Goal: Find contact information: Find contact information

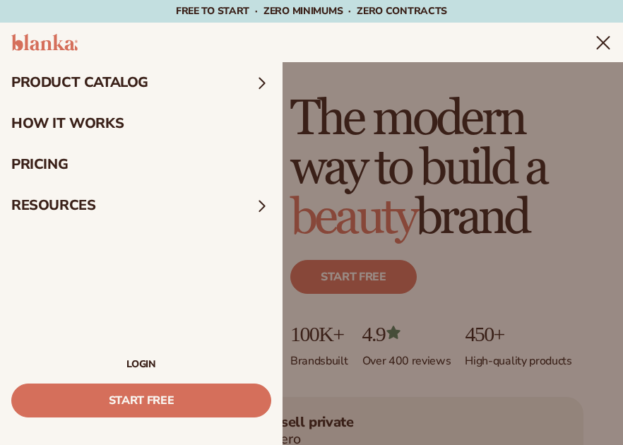
click at [595, 51] on summary "Menu" at bounding box center [603, 42] width 17 height 17
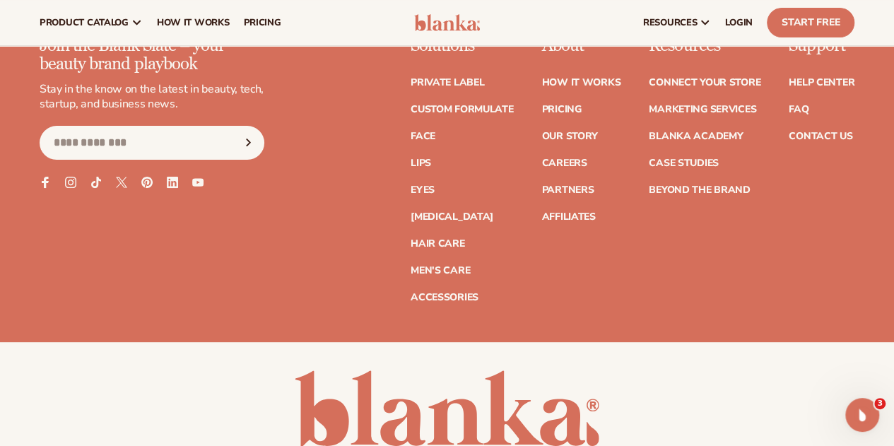
scroll to position [5490, 0]
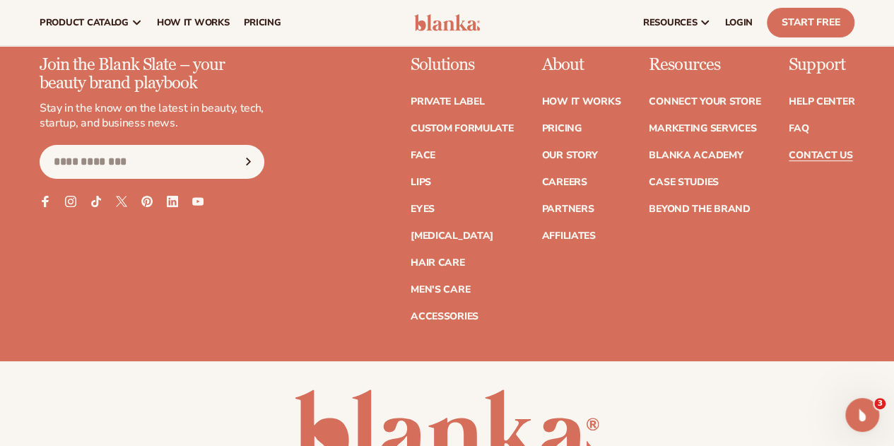
click at [612, 160] on link "Contact Us" at bounding box center [820, 155] width 64 height 10
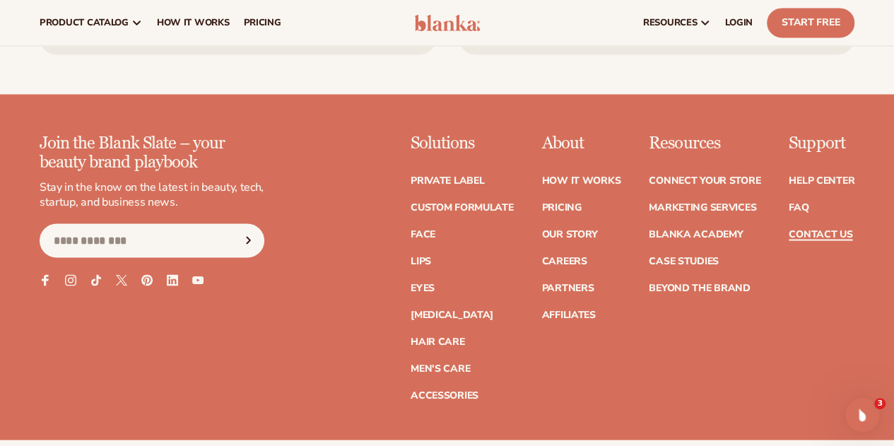
click at [807, 237] on link "Contact Us" at bounding box center [820, 234] width 64 height 10
